Goal: Answer question/provide support: Share knowledge or assist other users

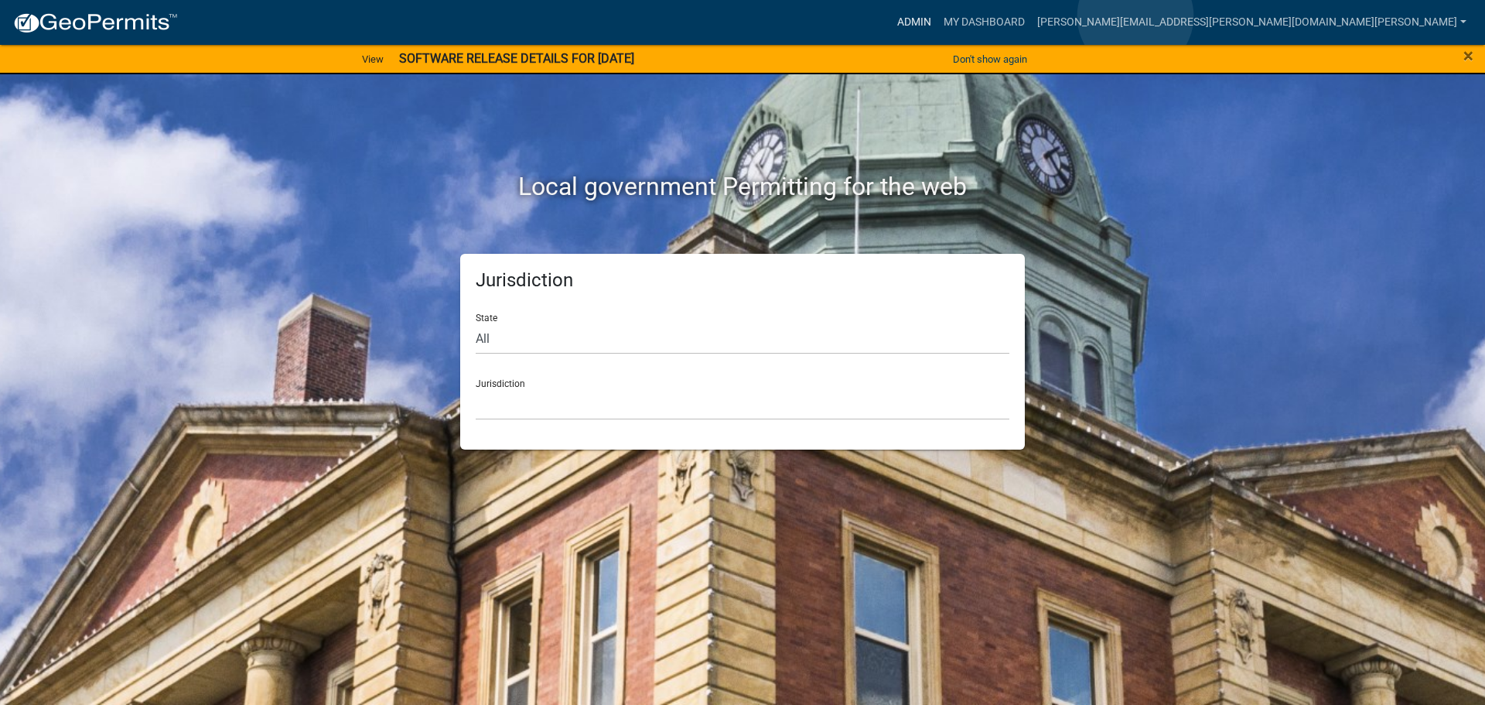
click at [938, 16] on link "Admin" at bounding box center [914, 22] width 46 height 29
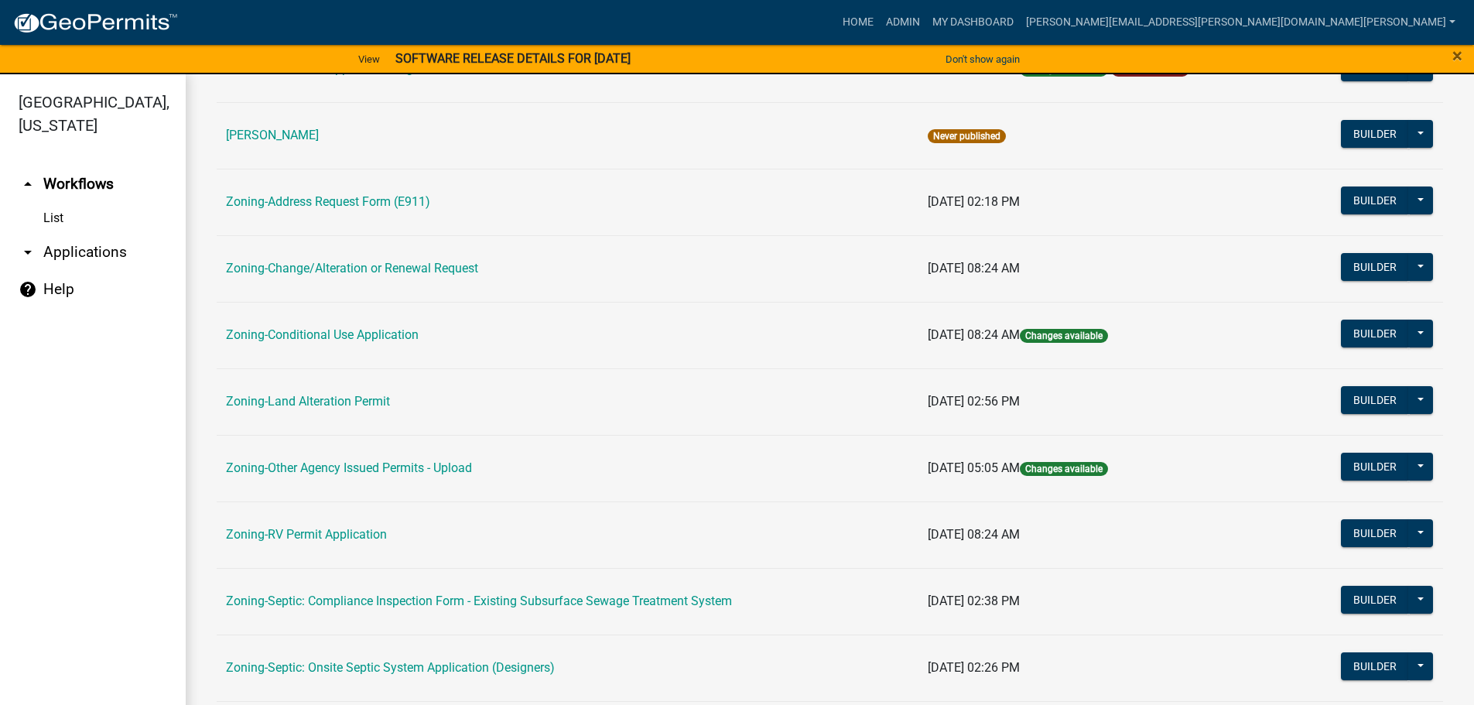
scroll to position [387, 0]
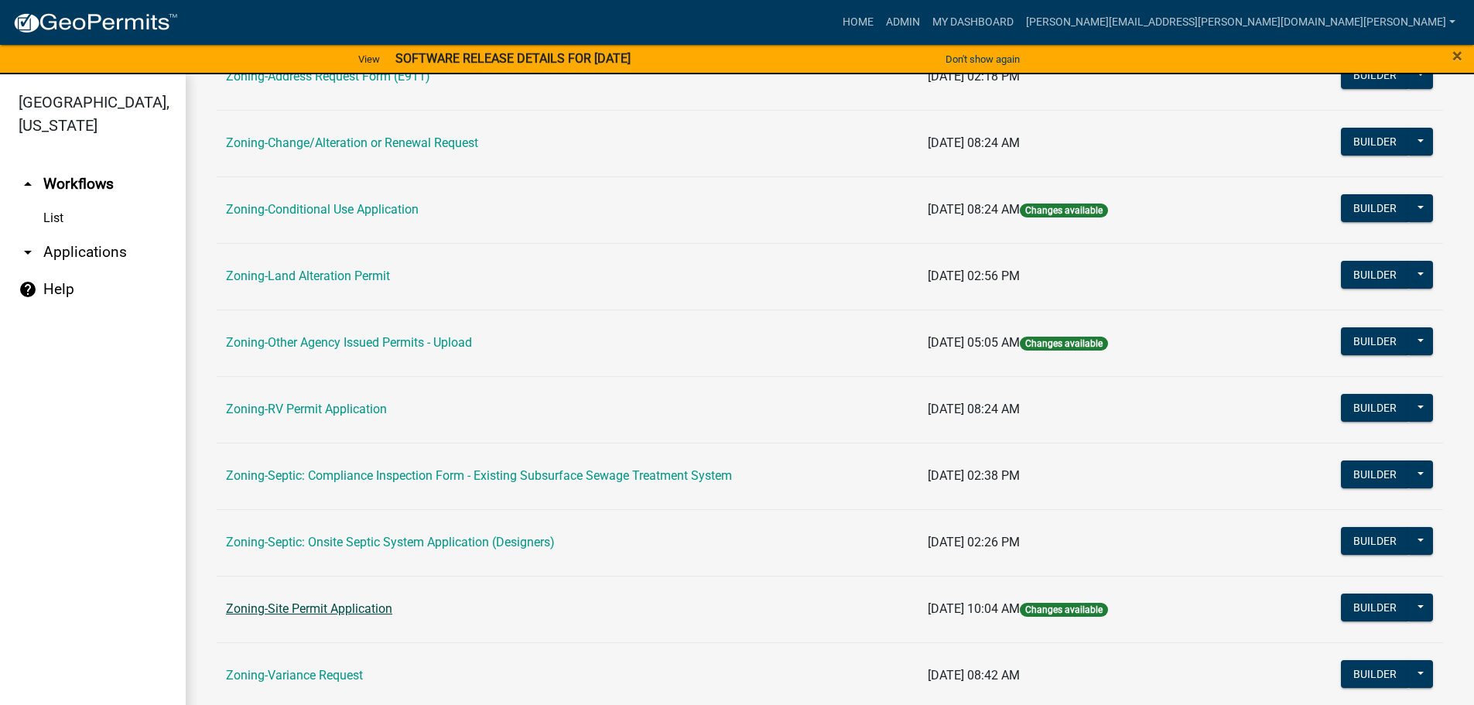
click at [330, 603] on link "Zoning-Site Permit Application" at bounding box center [309, 608] width 166 height 15
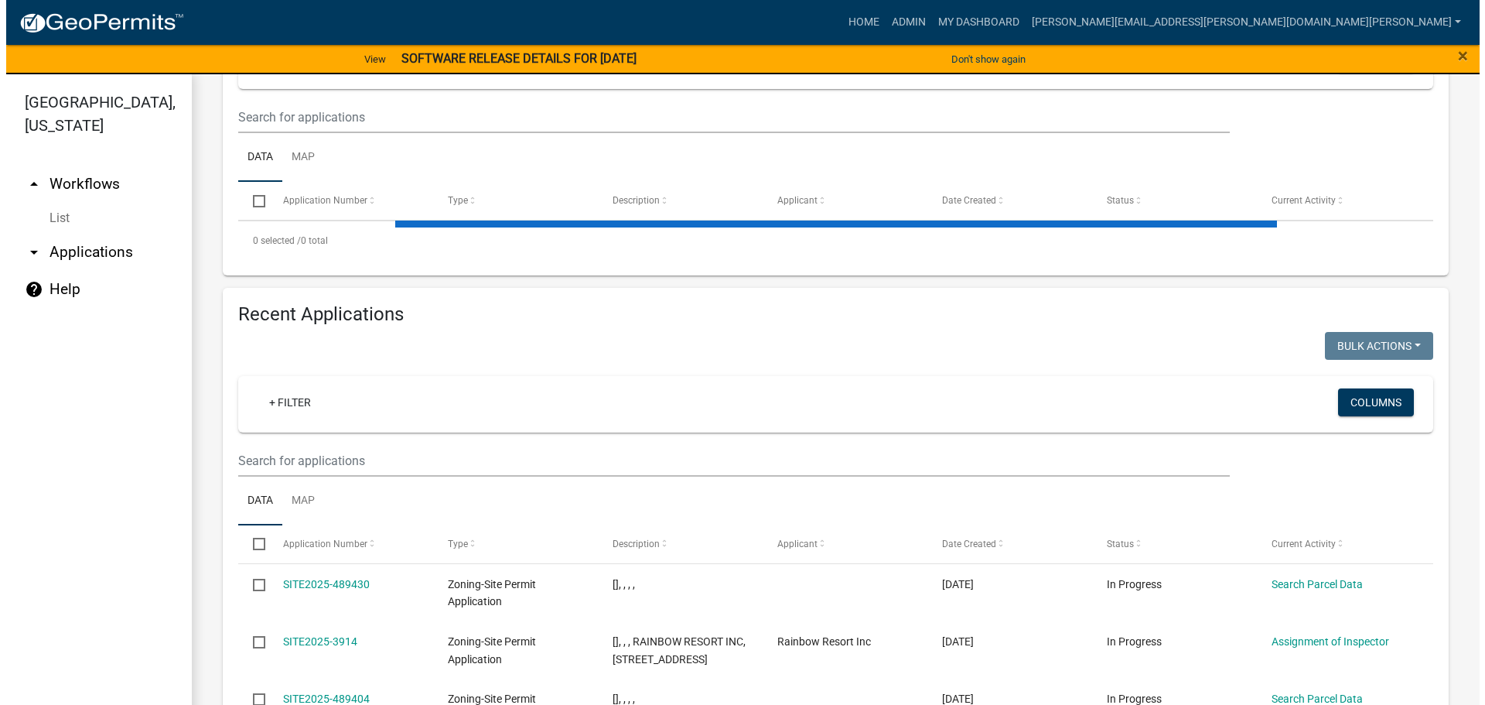
scroll to position [387, 0]
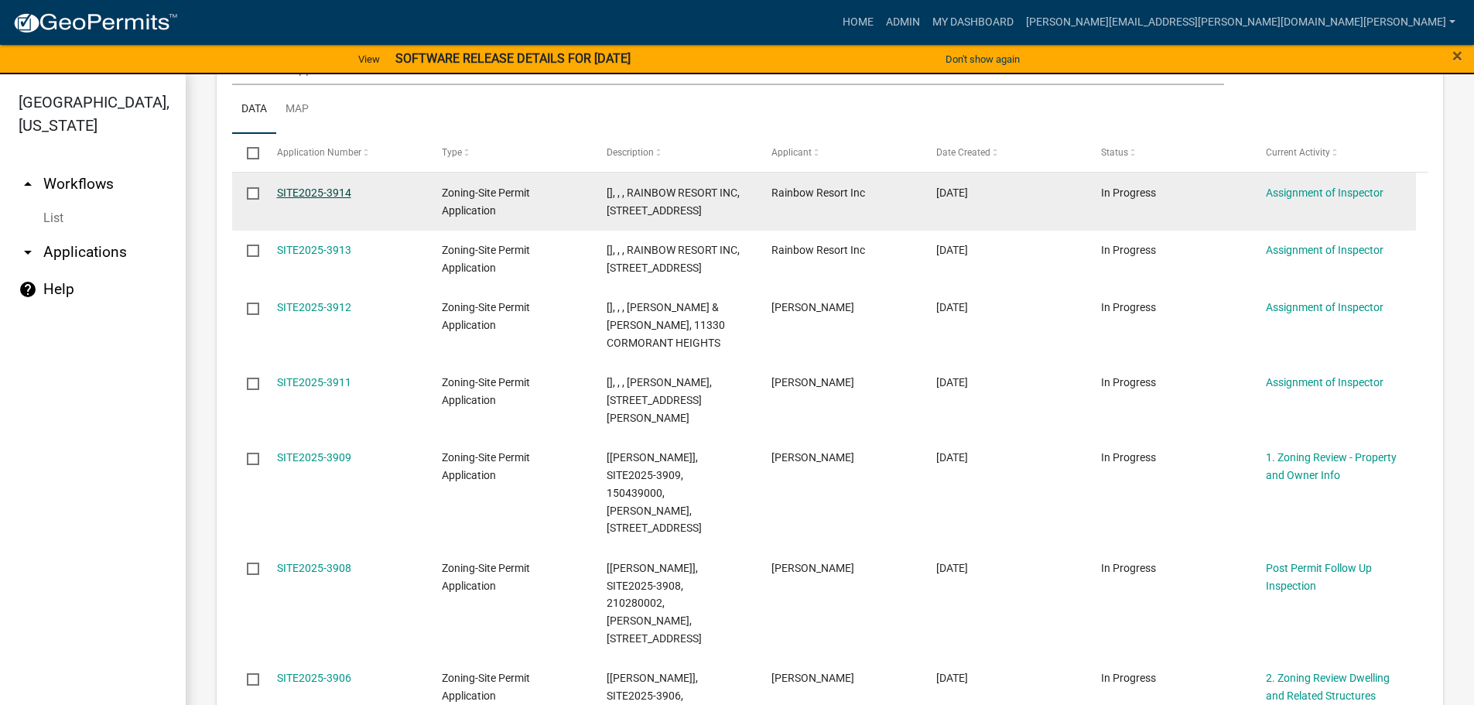
click at [321, 189] on link "SITE2025-3914" at bounding box center [314, 192] width 74 height 12
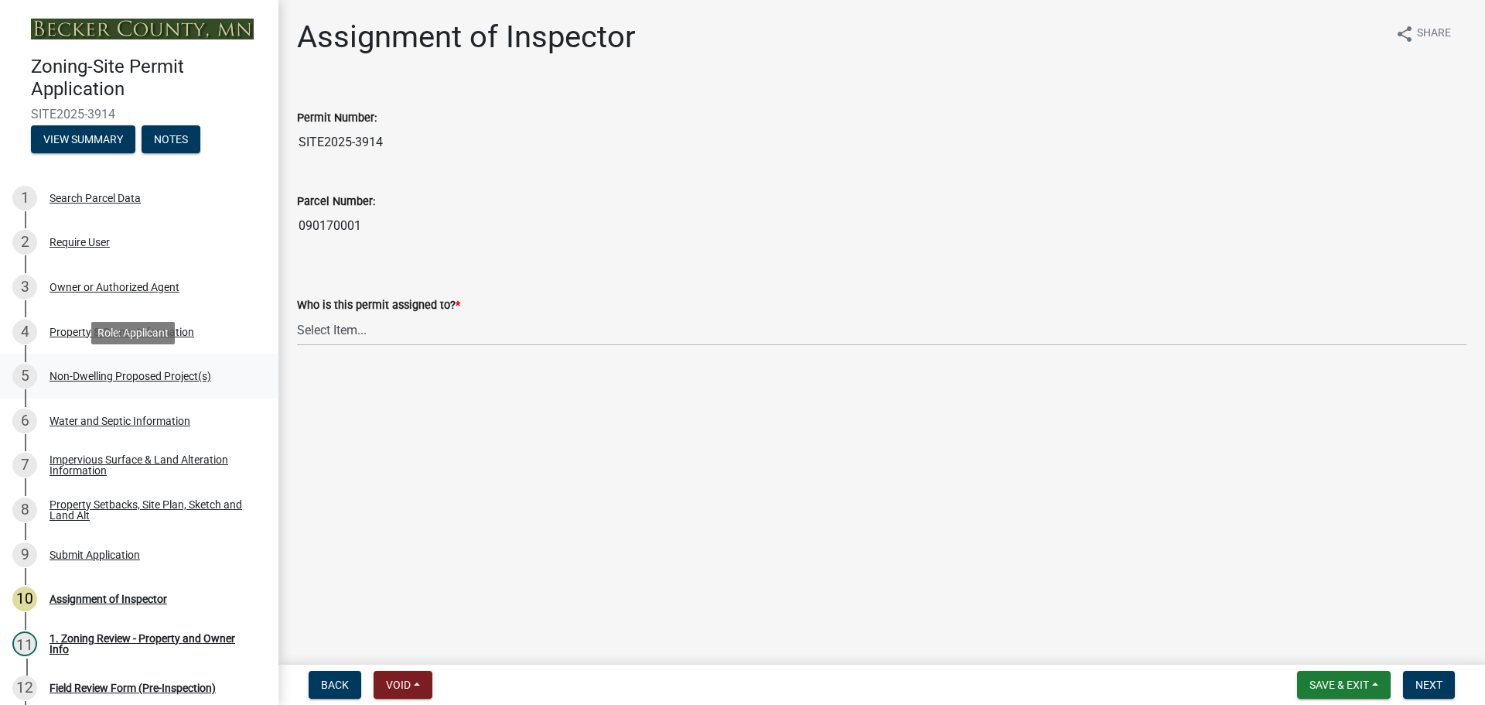
click at [119, 371] on div "Non-Dwelling Proposed Project(s)" at bounding box center [131, 376] width 162 height 11
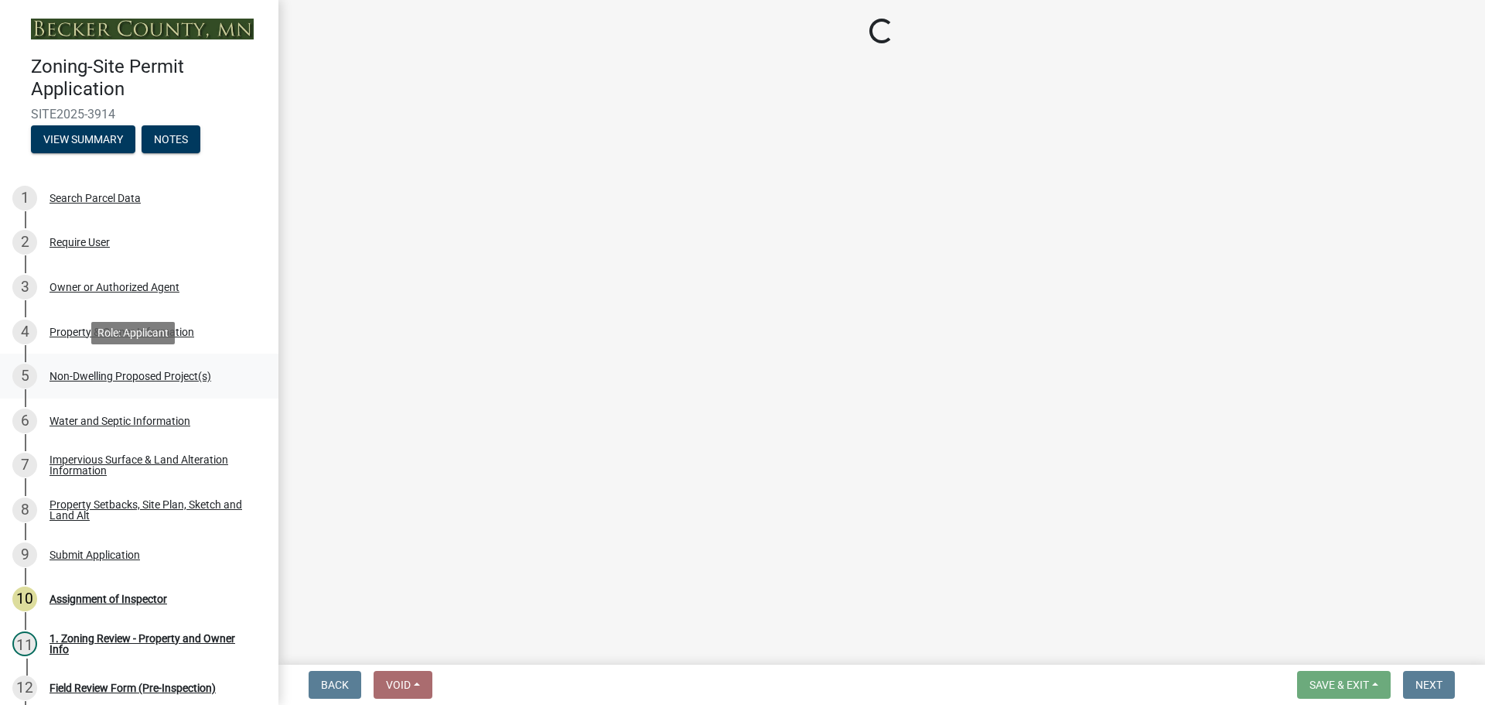
select select "6ced1b54-2913-4dbf-9776-23baa6524e46"
select select "3a2d96d3-fd69-4ed9-bae4-7a5aa03a7e58"
select select "258cbdbc-8629-455d-9fed-6a57bf82144e"
select select "a9a8393f-3c28-47b8-b6d9-84c94641c3fc"
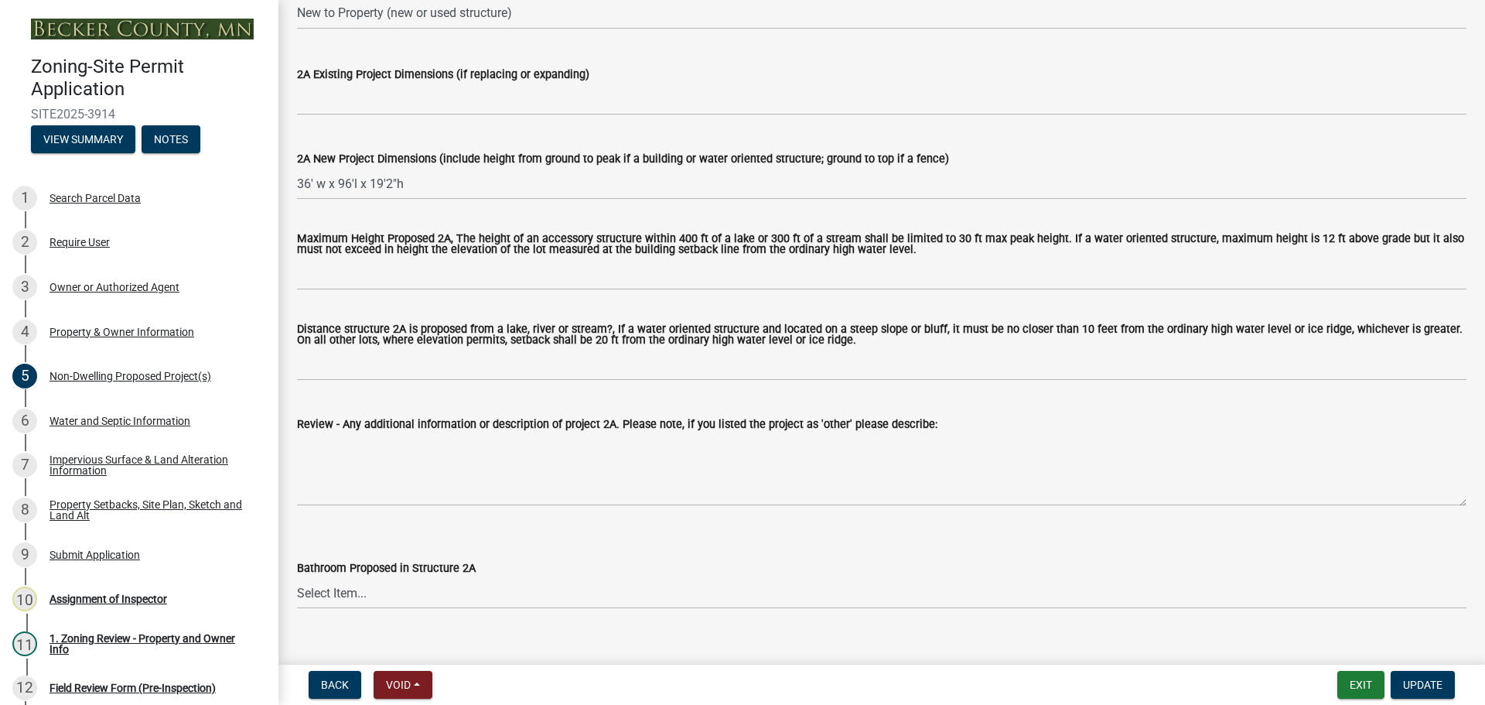
scroll to position [387, 0]
